Goal: Task Accomplishment & Management: Manage account settings

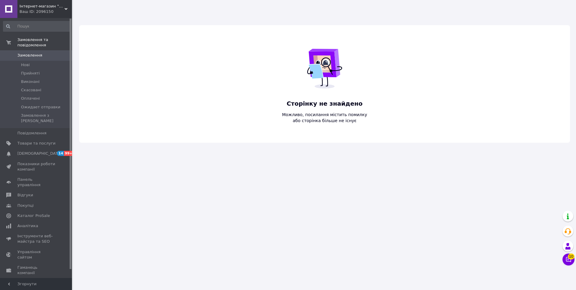
click at [34, 9] on div "Інтернет-магазин "ШАНС" Ваш ID: 2096150" at bounding box center [44, 9] width 55 height 18
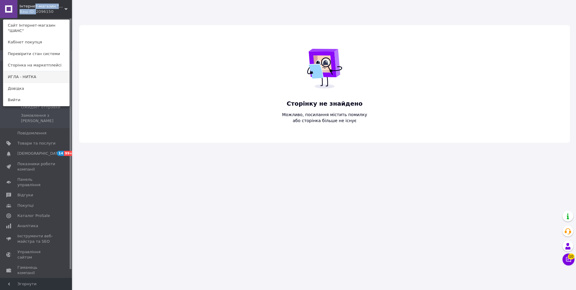
click at [40, 71] on link "ИГЛА - НИТКА" at bounding box center [36, 76] width 66 height 11
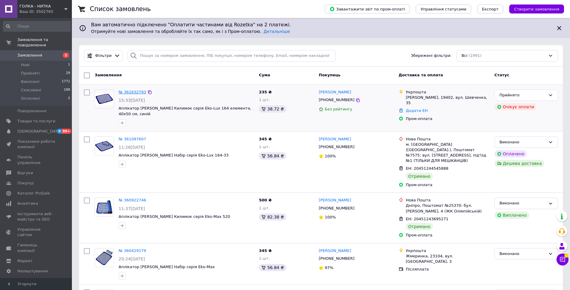
click at [133, 92] on link "№ 361632793" at bounding box center [133, 92] width 28 height 4
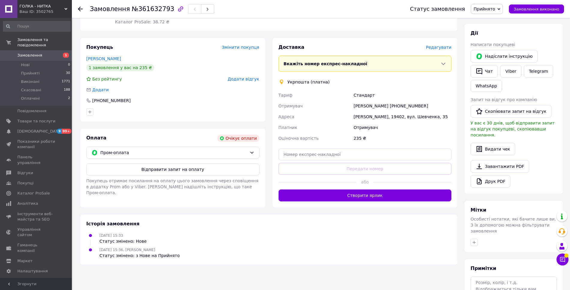
scroll to position [140, 0]
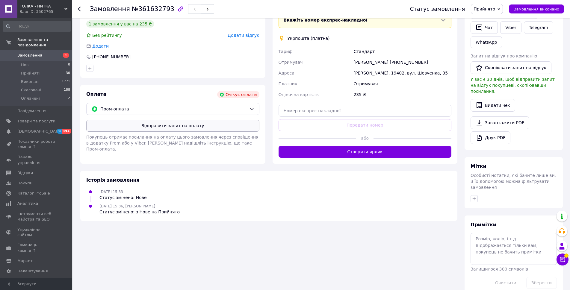
click at [158, 126] on button "Відправити запит на оплату" at bounding box center [172, 126] width 173 height 12
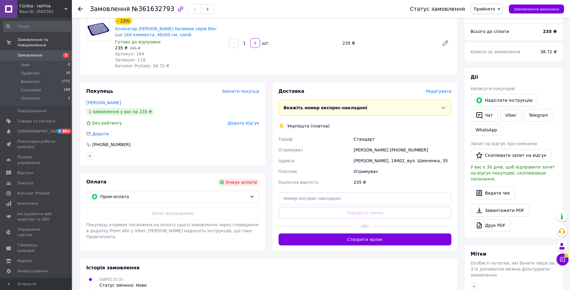
scroll to position [90, 0]
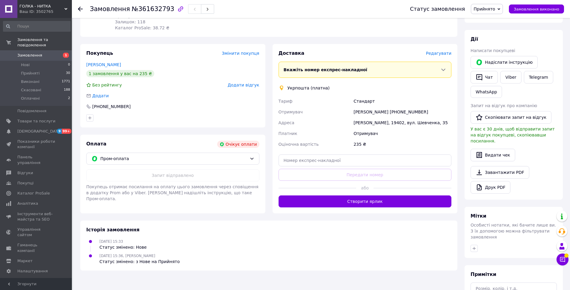
click at [438, 50] on div "Доставка Редагувати" at bounding box center [365, 53] width 173 height 7
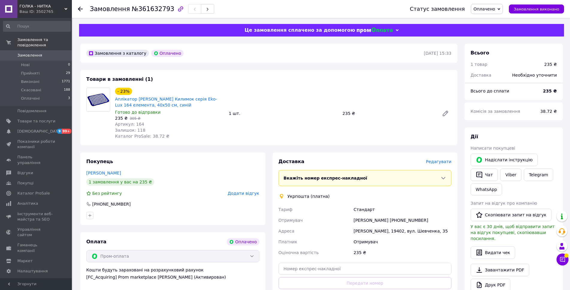
click at [435, 164] on span "Редагувати" at bounding box center [438, 161] width 25 height 5
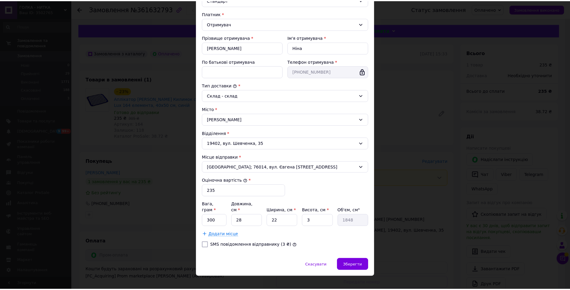
scroll to position [85, 0]
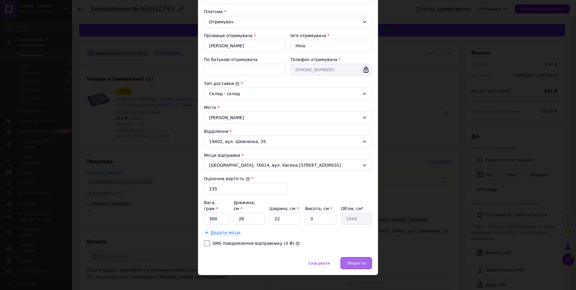
click at [358, 261] on span "Зберегти" at bounding box center [356, 263] width 19 height 4
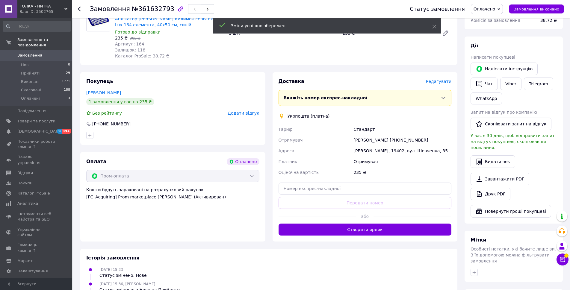
scroll to position [90, 0]
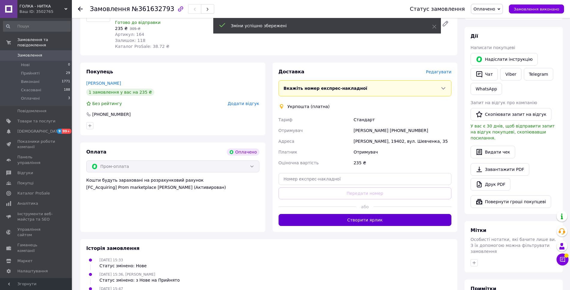
click at [376, 226] on button "Створити ярлик" at bounding box center [365, 220] width 173 height 12
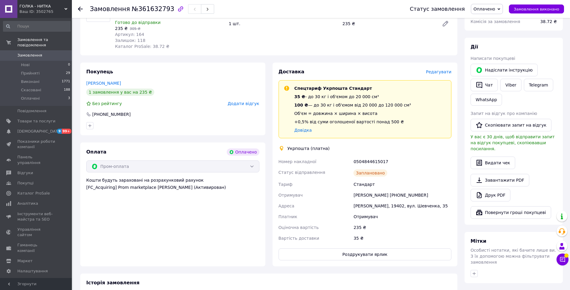
click at [367, 164] on div "0504844615017" at bounding box center [403, 161] width 100 height 11
copy div "0504844615017"
click at [380, 261] on button "Роздрукувати ярлик" at bounding box center [365, 255] width 173 height 12
click at [50, 7] on span "ГОЛКА - НИТКА" at bounding box center [41, 6] width 45 height 5
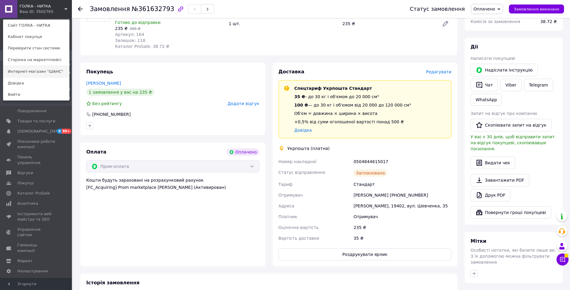
click at [43, 71] on link "Интернет-магазин "ШАНС"" at bounding box center [36, 71] width 66 height 11
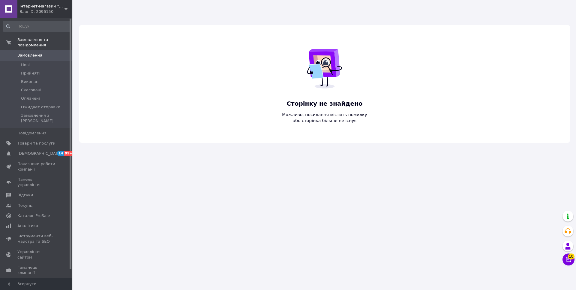
drag, startPoint x: 55, startPoint y: 3, endPoint x: 38, endPoint y: 29, distance: 31.1
click at [55, 4] on span "Інтернет-магазин "ШАНС"" at bounding box center [41, 6] width 45 height 5
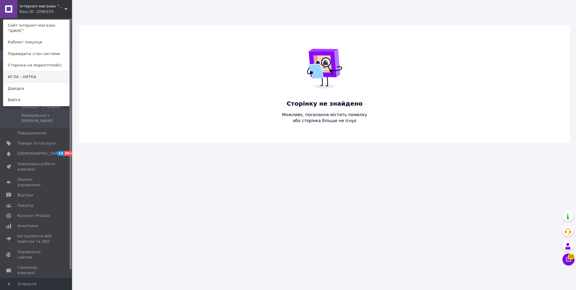
click at [29, 71] on link "ИГЛА - НИТКА" at bounding box center [36, 76] width 66 height 11
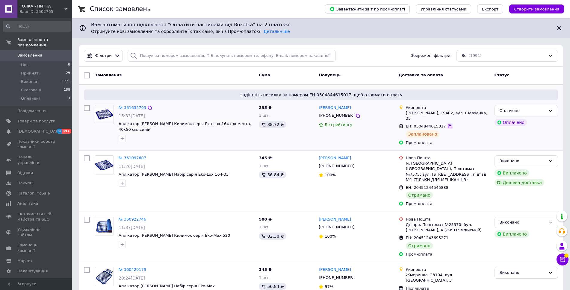
click at [448, 126] on icon at bounding box center [450, 127] width 4 height 4
click at [44, 5] on span "ГОЛКА - НИТКА" at bounding box center [41, 6] width 45 height 5
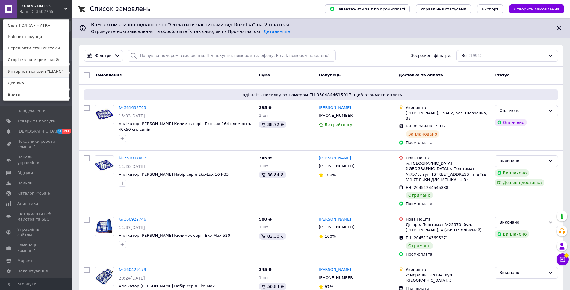
click at [48, 72] on link "Интернет-магазин "ШАНС"" at bounding box center [36, 71] width 66 height 11
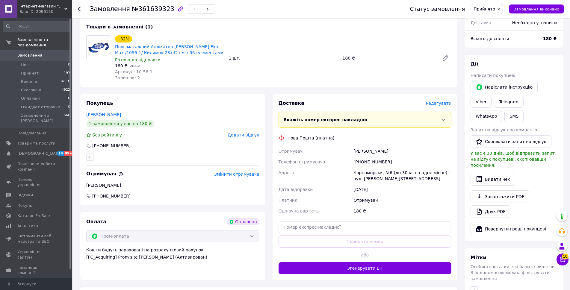
scroll to position [60, 0]
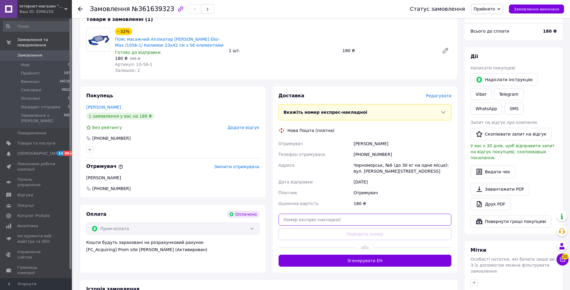
paste input "20451247324342"
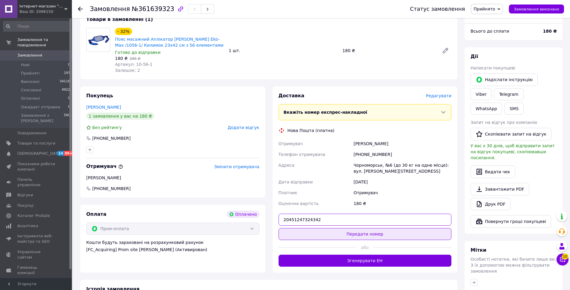
type input "20451247324342"
click at [373, 235] on button "Передати номер" at bounding box center [365, 234] width 173 height 12
